Goal: Information Seeking & Learning: Learn about a topic

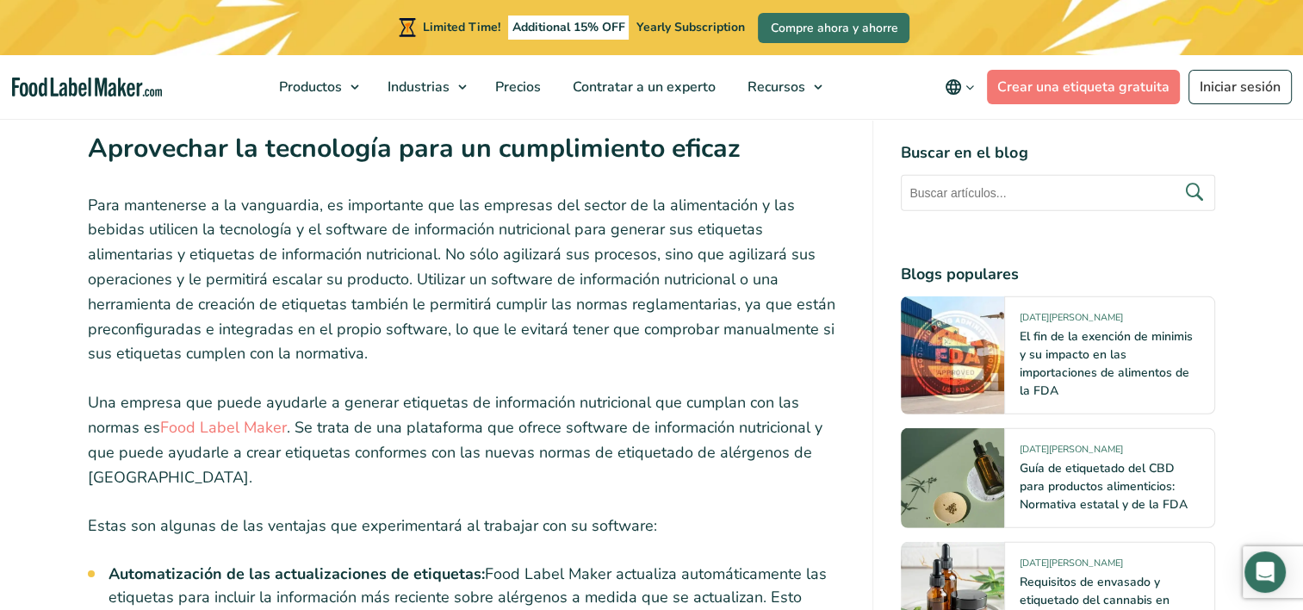
scroll to position [4996, 0]
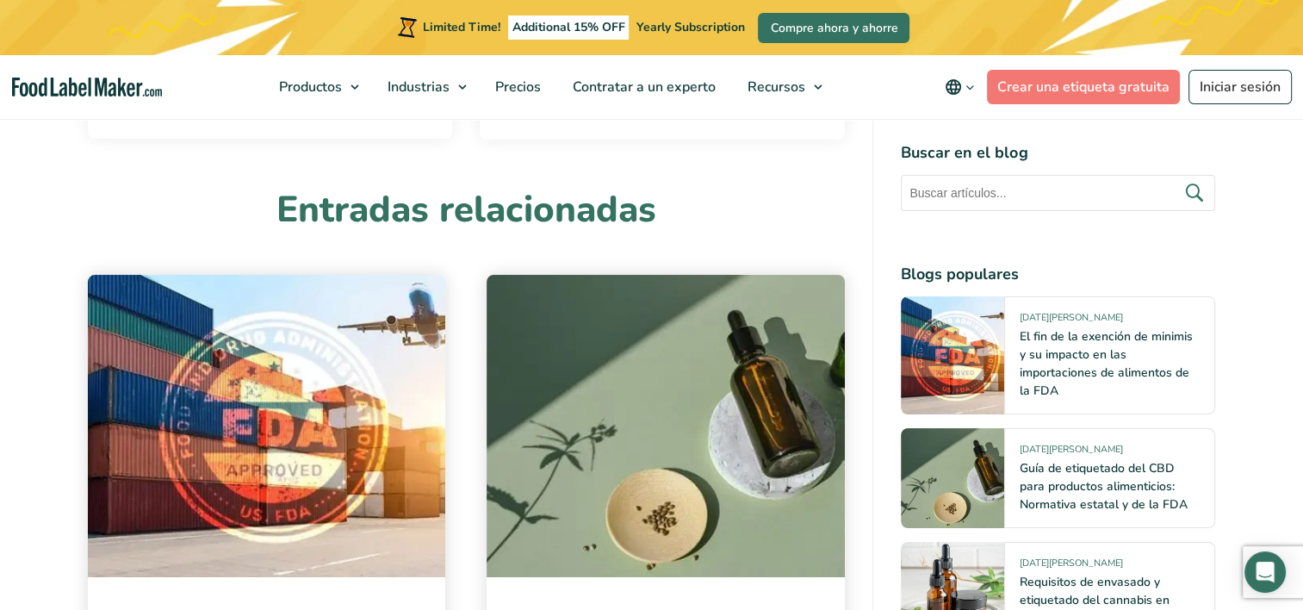
scroll to position [6632, 0]
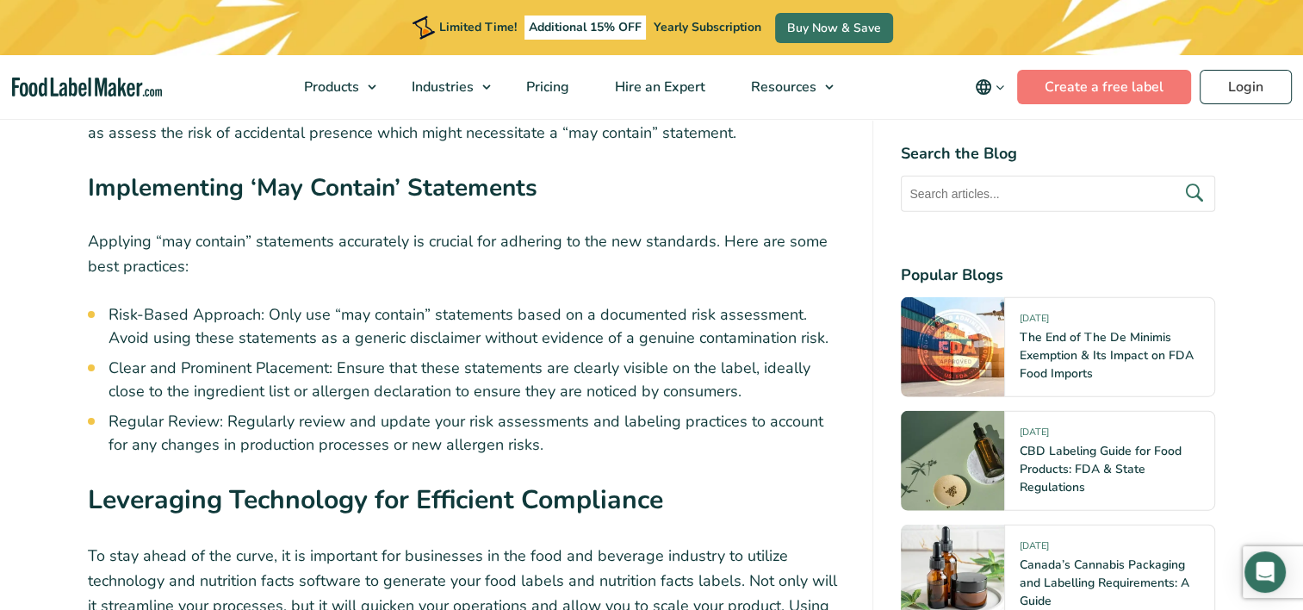
scroll to position [4048, 0]
